Goal: Task Accomplishment & Management: Use online tool/utility

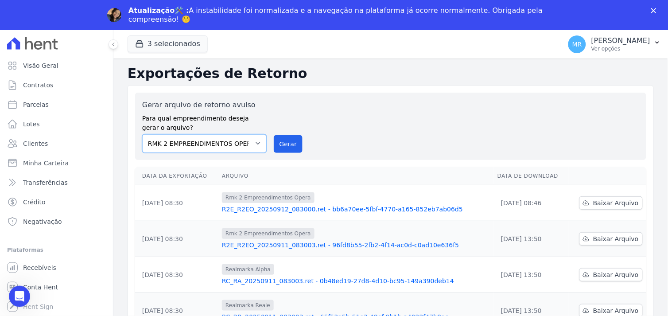
click at [254, 142] on select "REALMARKA ALPHA REALMARKA REALE RMK 2 EMPREENDIMENTOS OPERA" at bounding box center [204, 143] width 124 height 19
select select "76c98966-fbae-428e-aea9-71c3dfcf0e62"
click at [142, 134] on select "REALMARKA ALPHA REALMARKA REALE RMK 2 EMPREENDIMENTOS OPERA" at bounding box center [204, 143] width 124 height 19
click at [287, 149] on button "Gerar" at bounding box center [288, 144] width 29 height 18
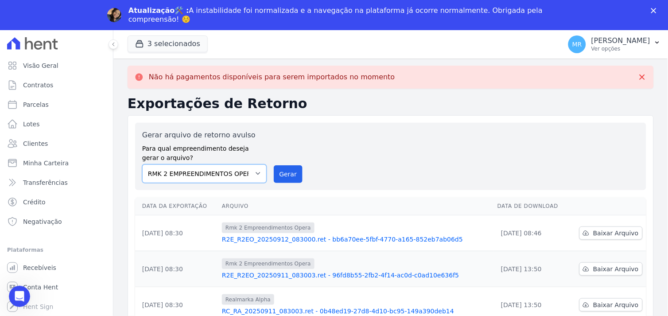
click at [247, 171] on select "REALMARKA ALPHA REALMARKA REALE RMK 2 EMPREENDIMENTOS OPERA" at bounding box center [204, 173] width 124 height 19
select select "7680797a-88b1-4880-b551-36a4daee57a8"
click at [142, 164] on select "REALMARKA ALPHA REALMARKA REALE RMK 2 EMPREENDIMENTOS OPERA" at bounding box center [204, 173] width 124 height 19
drag, startPoint x: 282, startPoint y: 179, endPoint x: 360, endPoint y: 78, distance: 128.2
click at [283, 179] on button "Gerar" at bounding box center [288, 174] width 29 height 18
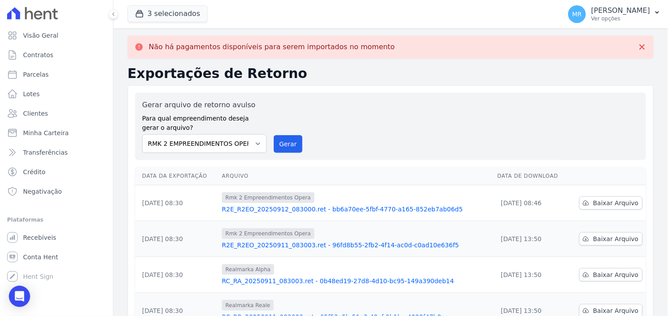
click at [461, 182] on th "Arquivo" at bounding box center [355, 176] width 275 height 18
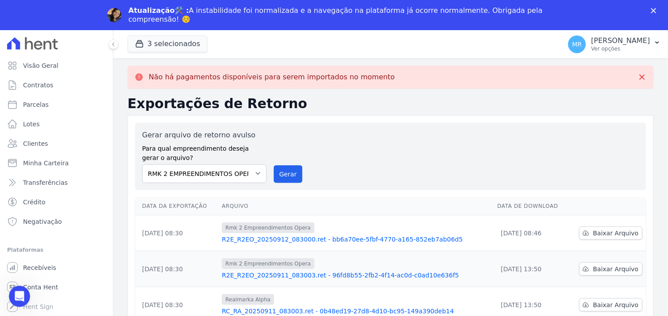
drag, startPoint x: 461, startPoint y: 182, endPoint x: 391, endPoint y: 185, distance: 70.5
click at [391, 185] on div "Gerar arquivo de retorno avulso Para qual empreendimento deseja gerar o arquivo…" at bounding box center [390, 156] width 511 height 67
click at [24, 185] on span "Transferências" at bounding box center [45, 182] width 45 height 9
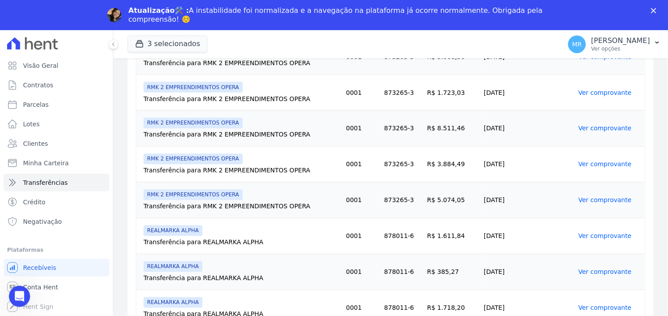
scroll to position [344, 0]
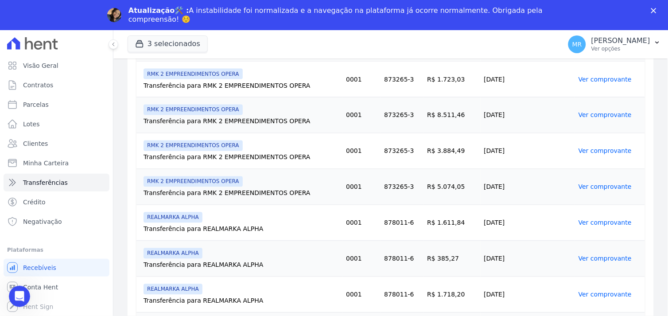
click at [588, 183] on link "Ver comprovante" at bounding box center [604, 186] width 53 height 7
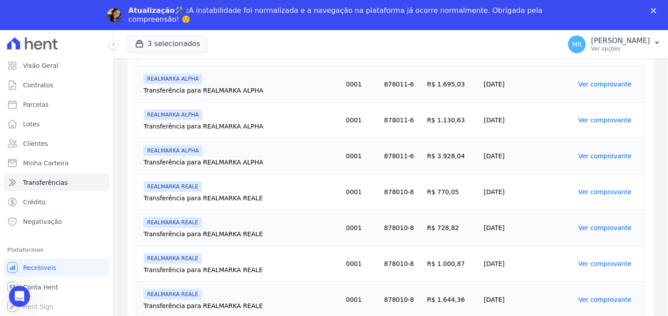
scroll to position [591, 0]
click at [43, 82] on span "Contratos" at bounding box center [38, 85] width 30 height 9
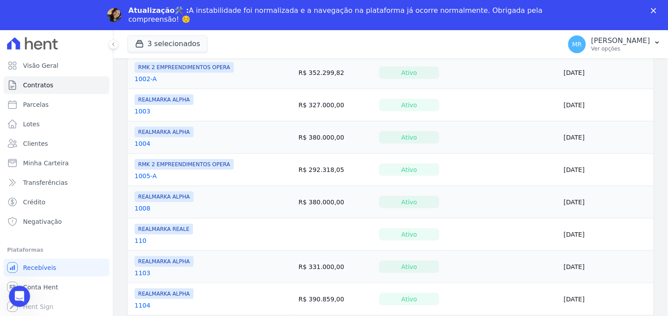
scroll to position [197, 0]
